Goal: Task Accomplishment & Management: Use online tool/utility

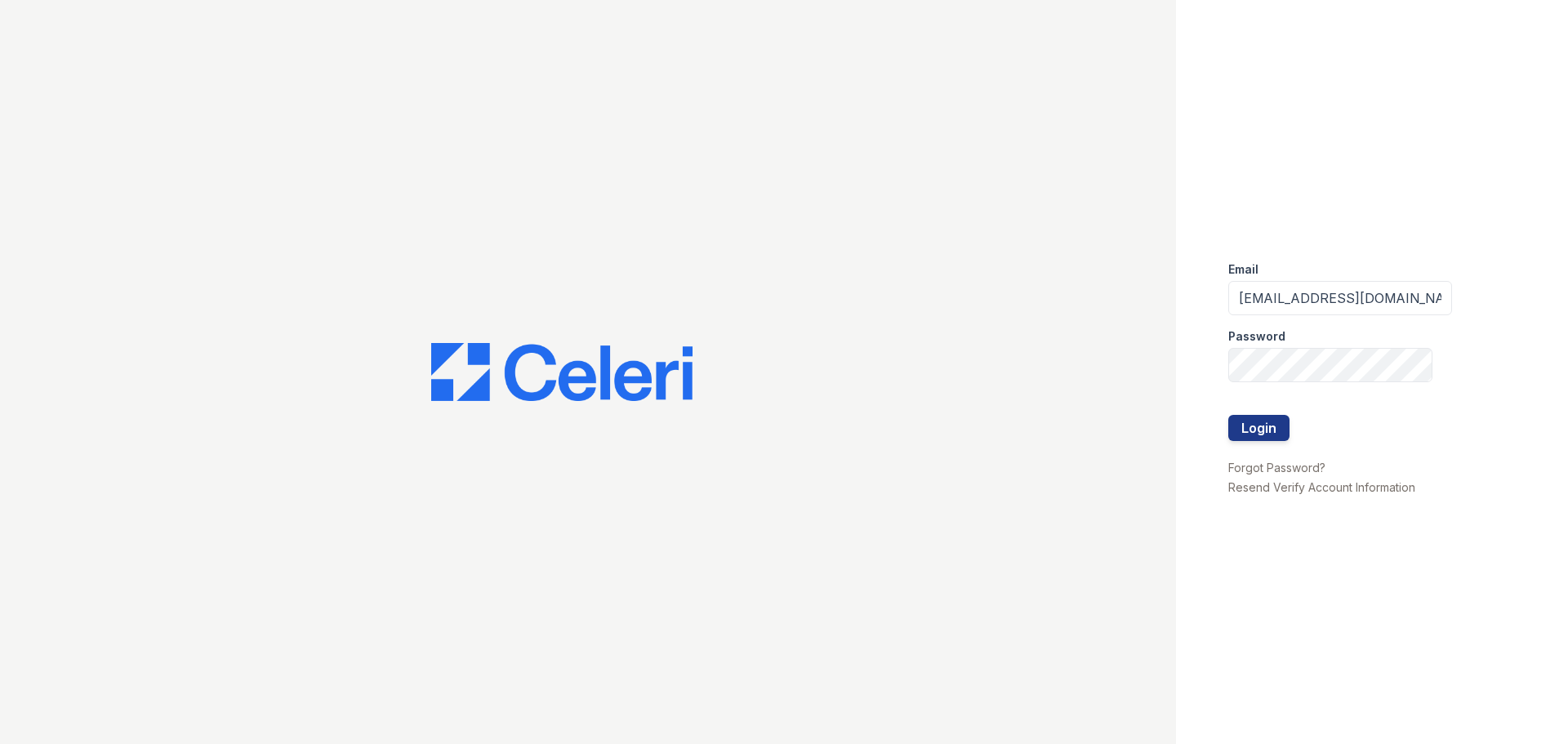
click at [1293, 344] on div "Password" at bounding box center [1340, 332] width 224 height 33
click at [1228, 415] on button "Login" at bounding box center [1258, 428] width 61 height 27
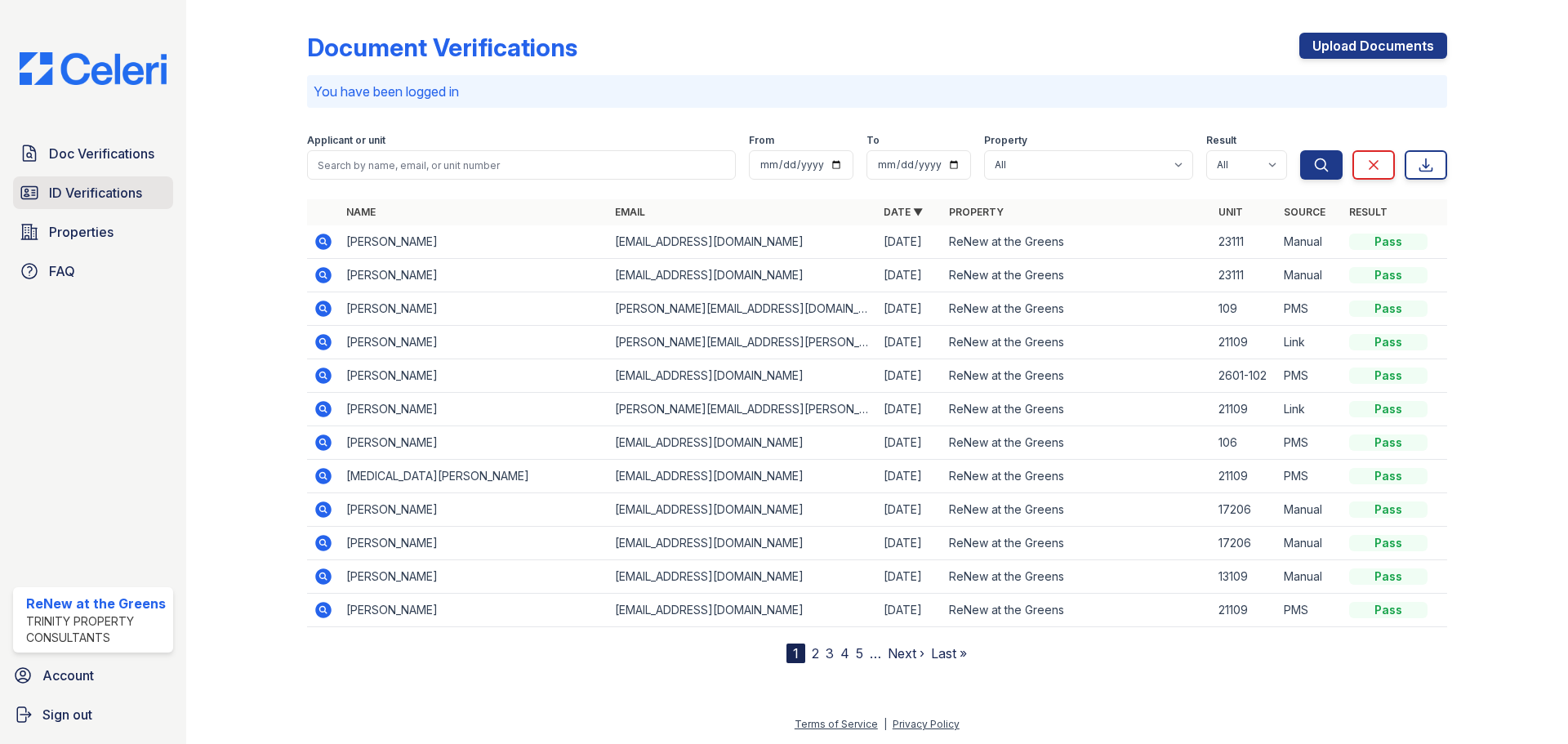
click at [96, 182] on link "ID Verifications" at bounding box center [93, 192] width 160 height 33
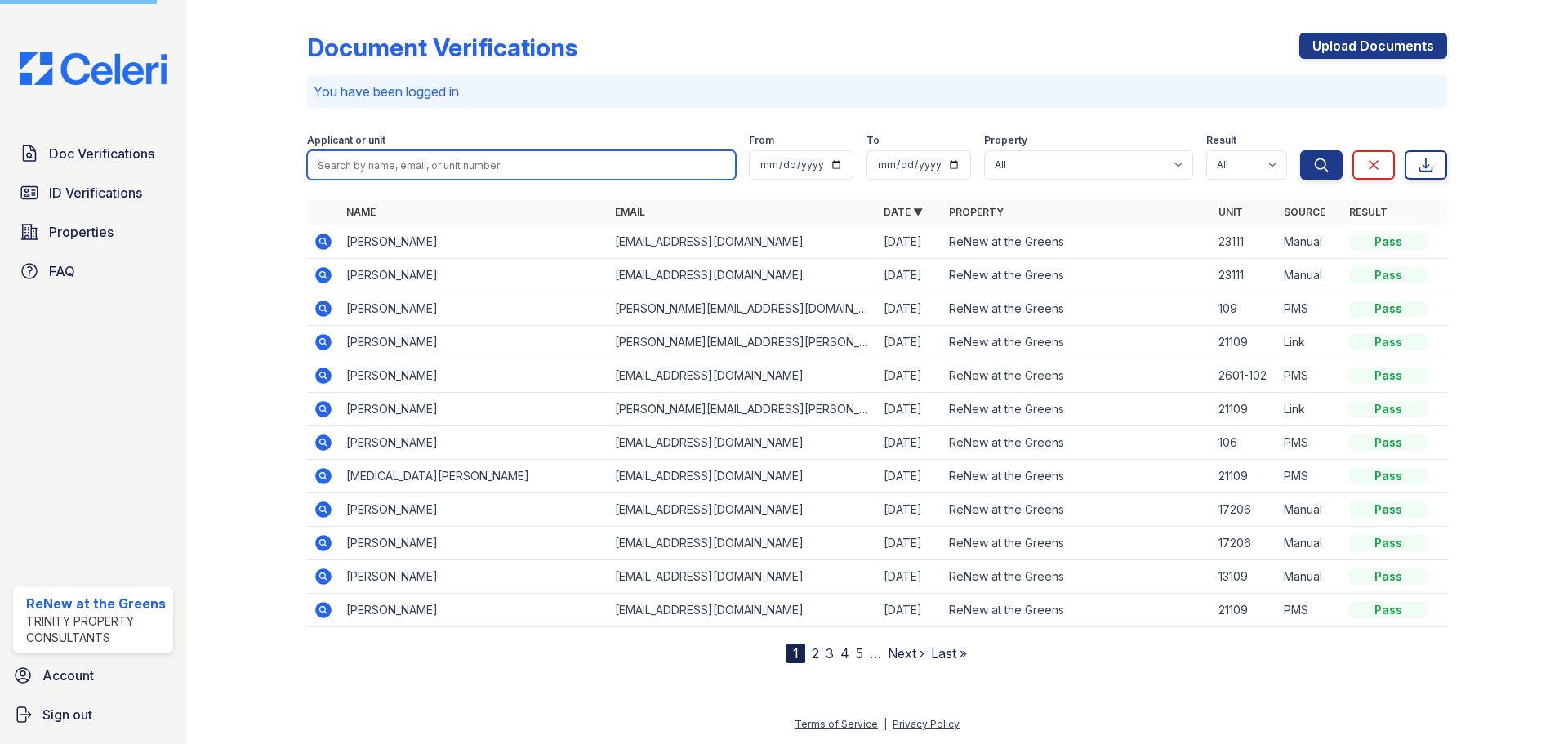
click at [427, 162] on input "search" at bounding box center [521, 165] width 429 height 29
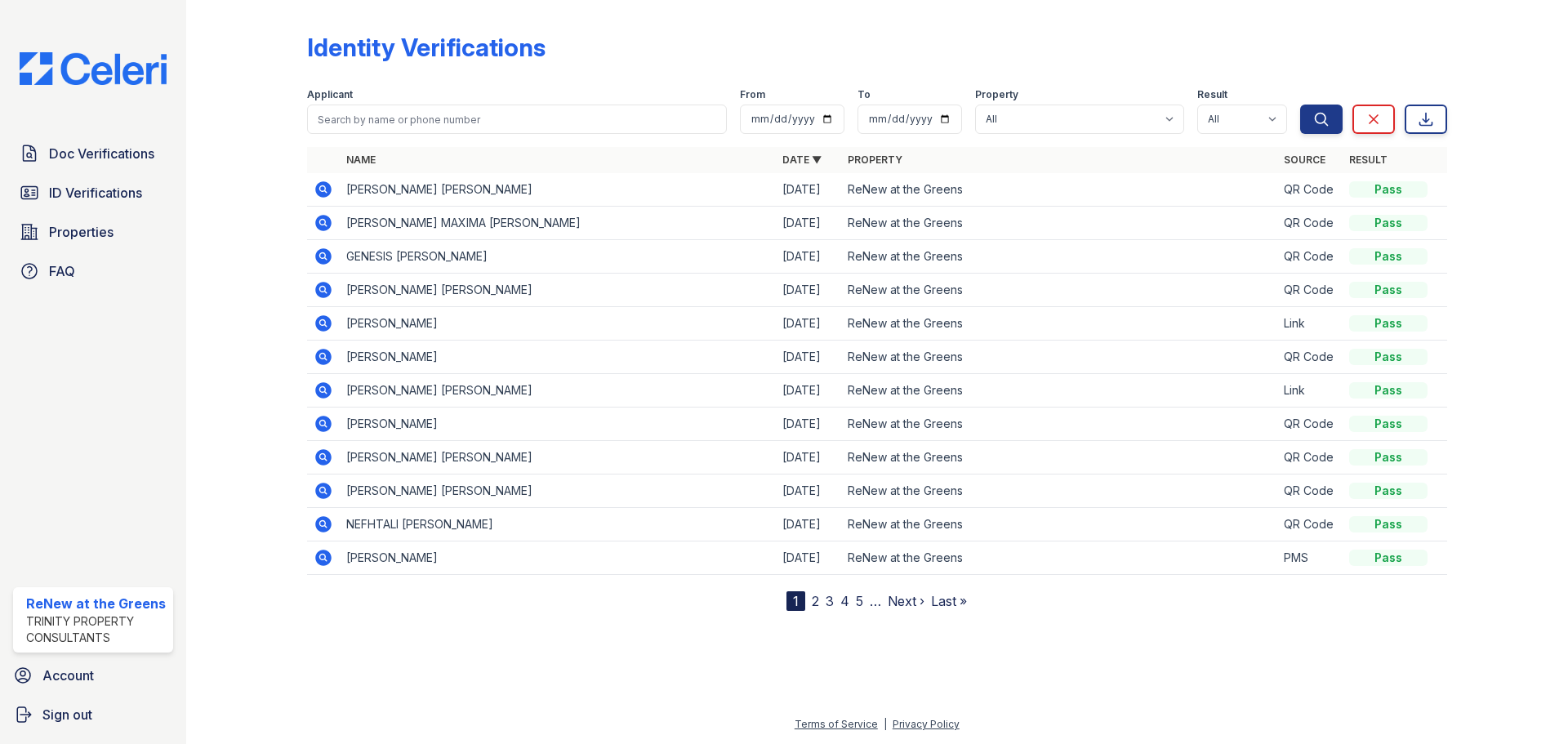
click at [422, 168] on th "Name" at bounding box center [558, 159] width 436 height 27
click at [392, 119] on input "search" at bounding box center [517, 119] width 420 height 29
click at [1299, 104] on button "Search" at bounding box center [1321, 119] width 42 height 29
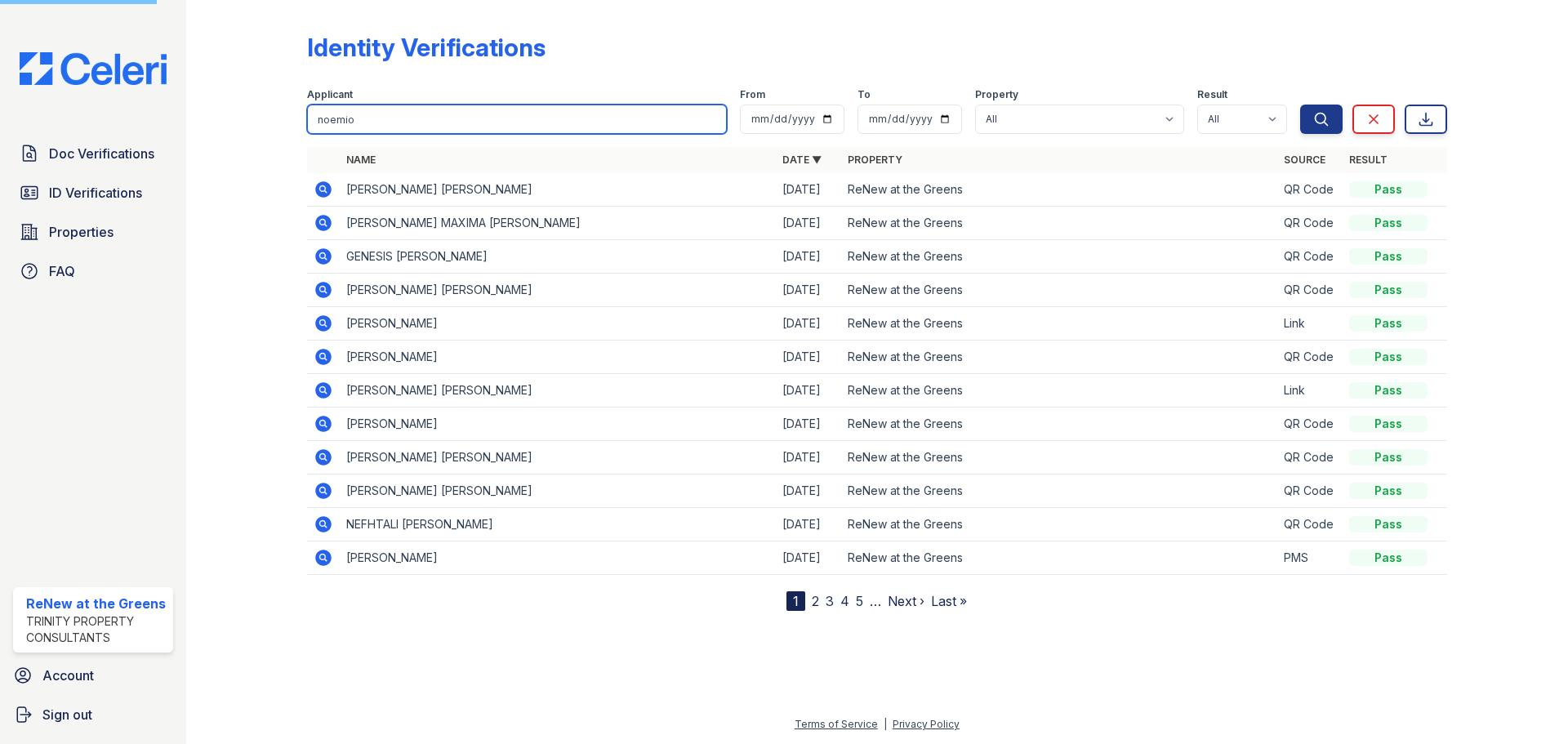
click at [392, 119] on input "noemio" at bounding box center [517, 119] width 420 height 29
type input "[PERSON_NAME]"
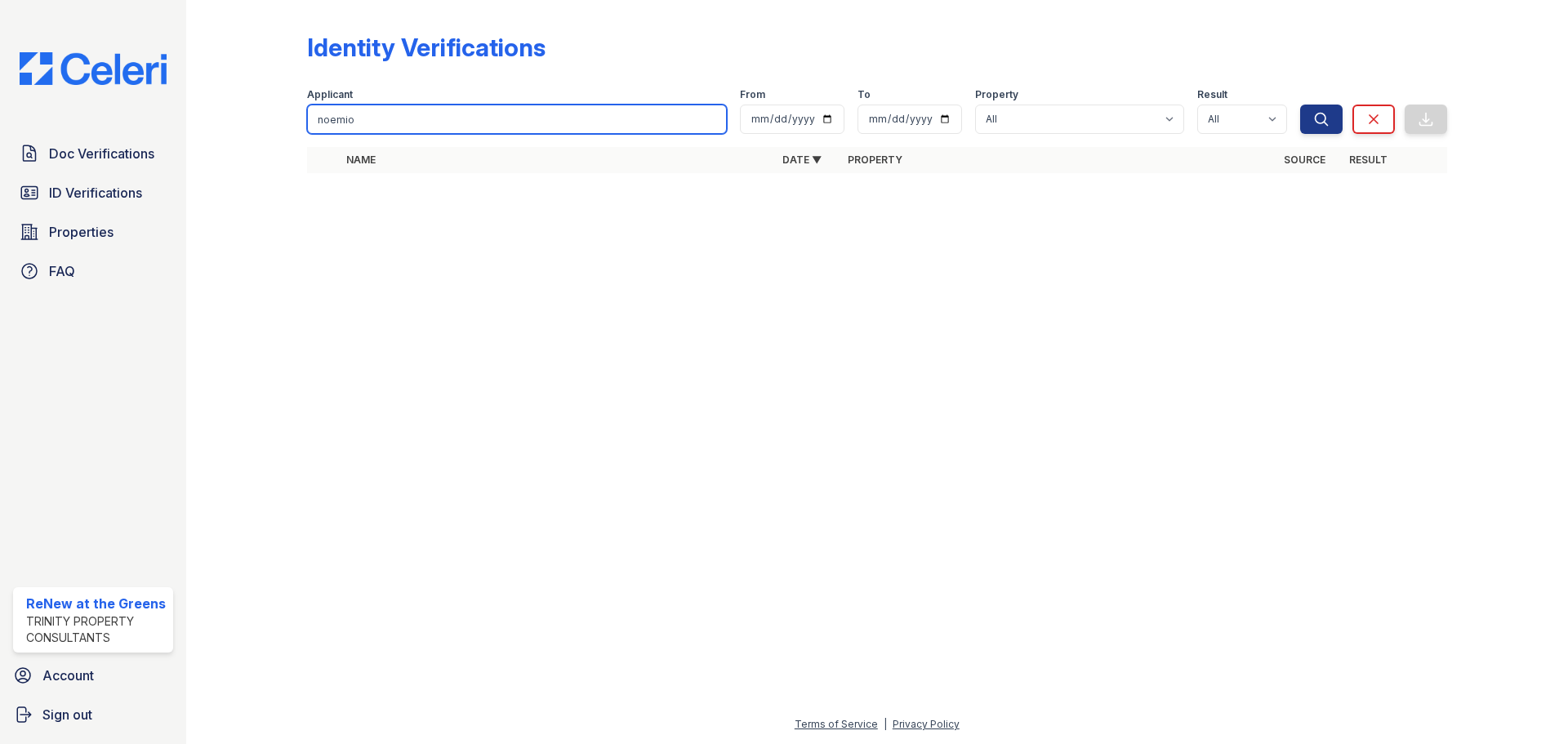
click at [392, 119] on input "noemio" at bounding box center [517, 119] width 420 height 29
type input "[PERSON_NAME]"
click at [1299, 104] on button "Search" at bounding box center [1321, 119] width 42 height 29
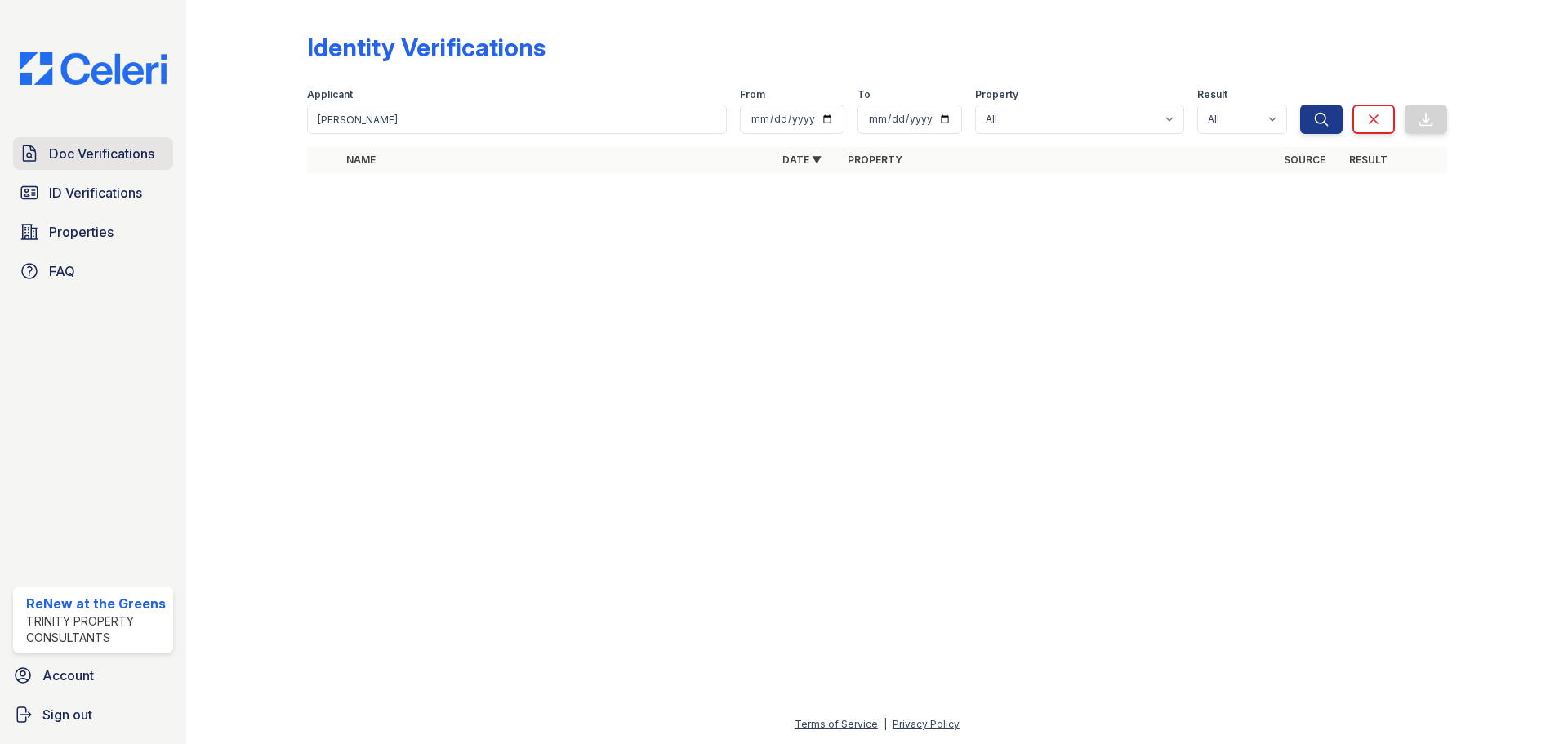
click at [113, 154] on span "Doc Verifications" at bounding box center [101, 153] width 105 height 19
